Goal: Navigation & Orientation: Go to known website

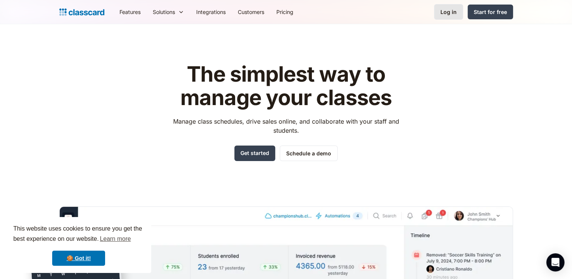
click at [459, 16] on link "Log in" at bounding box center [448, 11] width 29 height 15
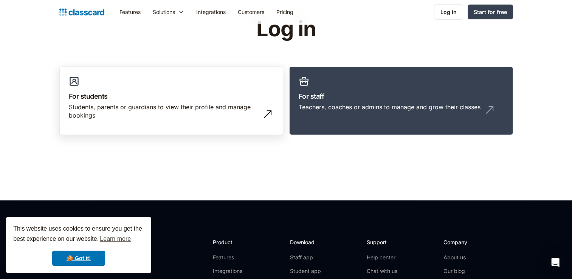
scroll to position [33, 0]
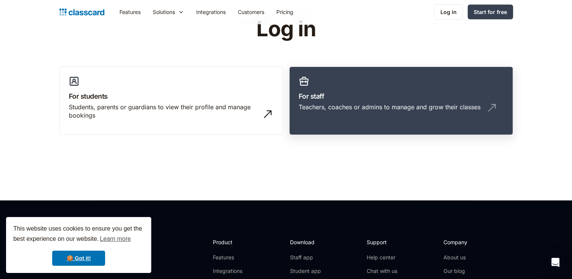
click at [327, 104] on div "Teachers, coaches or admins to manage and grow their classes" at bounding box center [389, 107] width 182 height 8
